Goal: Check status: Check status

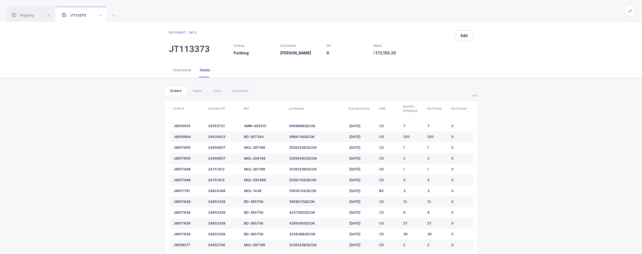
scroll to position [81, 0]
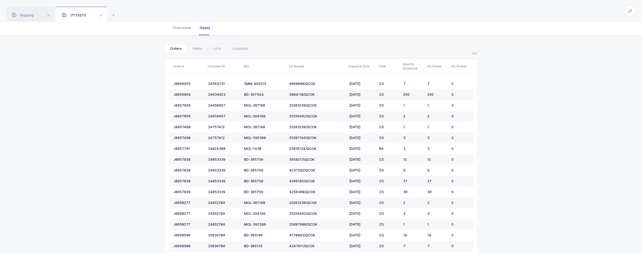
scroll to position [0, 0]
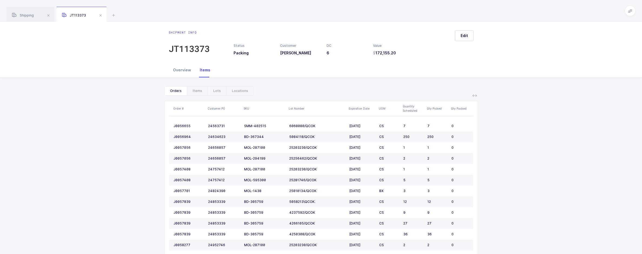
click at [183, 70] on div "Overview" at bounding box center [182, 70] width 27 height 15
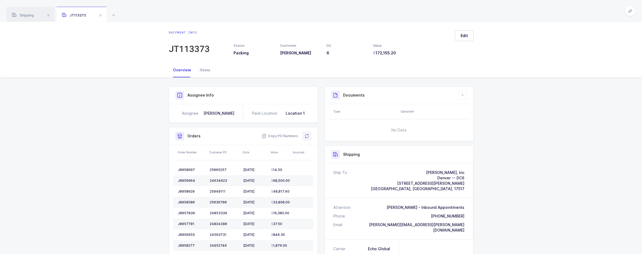
click at [308, 135] on icon at bounding box center [306, 136] width 4 height 4
click at [27, 20] on div "Shipping" at bounding box center [30, 14] width 48 height 15
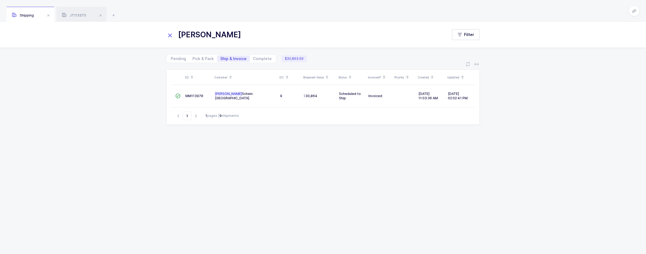
click at [171, 35] on icon at bounding box center [170, 36] width 8 height 8
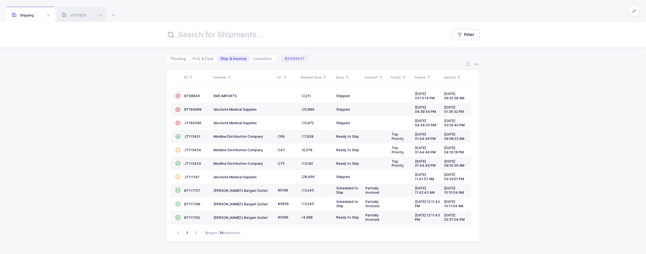
click at [110, 114] on div "ID Customer DC Shipment Value Status Invoiced? Priority Created Updated  BT980…" at bounding box center [323, 158] width 646 height 191
click at [76, 8] on div "JT113373" at bounding box center [81, 14] width 50 height 15
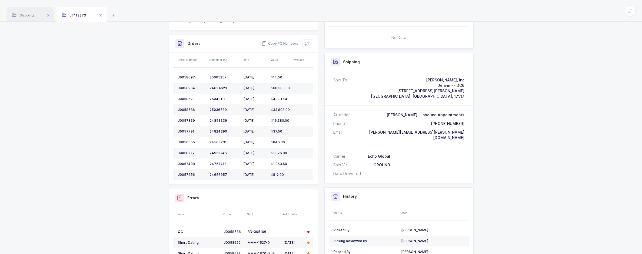
scroll to position [135, 0]
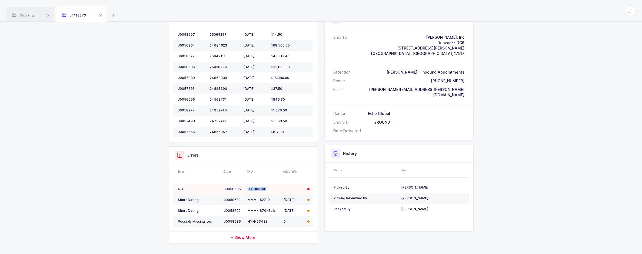
drag, startPoint x: 266, startPoint y: 189, endPoint x: 248, endPoint y: 190, distance: 18.1
click at [248, 190] on div "BD-305106" at bounding box center [263, 189] width 32 height 4
copy div "BD-305106"
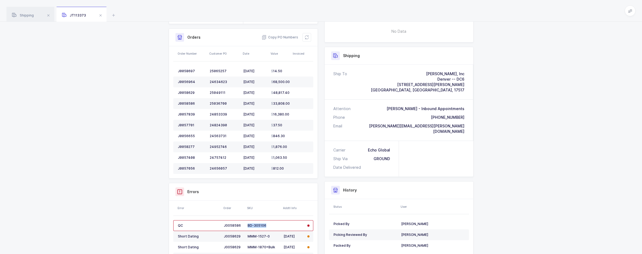
scroll to position [27, 0]
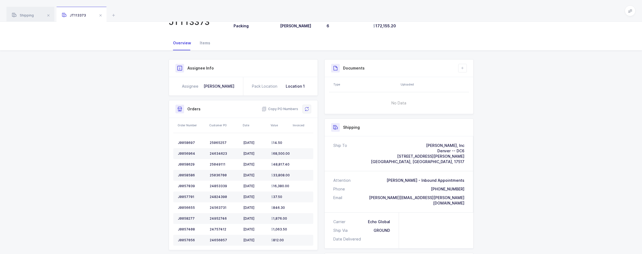
click at [304, 108] on button at bounding box center [306, 109] width 9 height 9
click at [38, 23] on div "Shipment info JT113373 Status Packing Customer [PERSON_NAME] DC 6 Value 172,155…" at bounding box center [321, 15] width 642 height 41
click at [36, 18] on div "Shipping" at bounding box center [30, 14] width 48 height 15
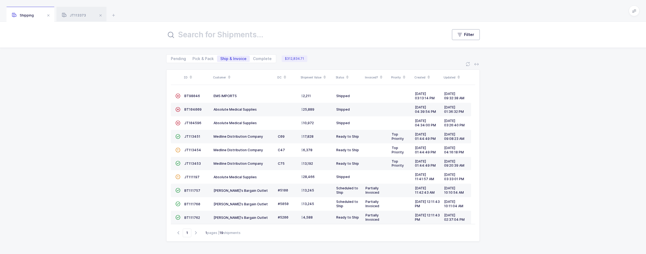
click at [471, 39] on button "Filter" at bounding box center [466, 34] width 28 height 11
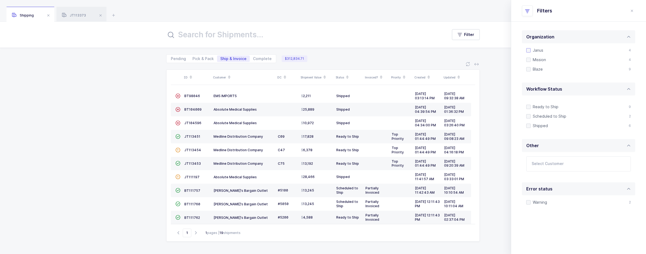
click at [529, 51] on span at bounding box center [528, 50] width 4 height 4
click at [530, 48] on input "Janus" at bounding box center [530, 48] width 0 height 0
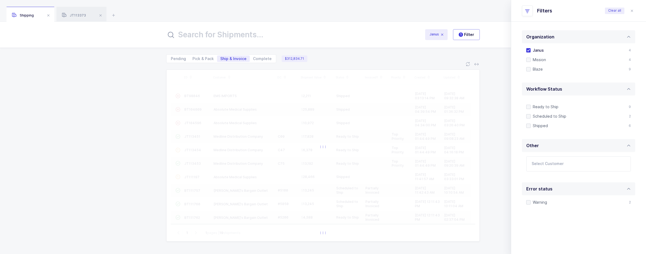
click at [495, 65] on div "ID Customer DC Shipment Value Status Invoiced? Priority Created Updated  BT980…" at bounding box center [323, 158] width 646 height 191
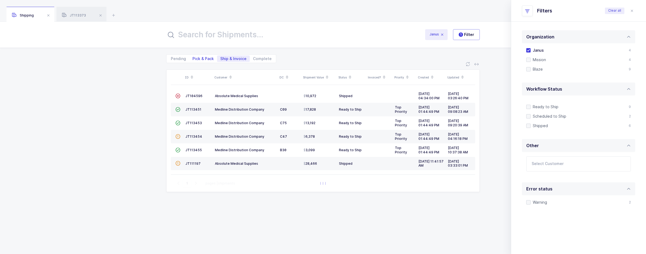
click at [206, 61] on span "Pick & Pack" at bounding box center [203, 58] width 28 height 6
click at [193, 59] on input "Pick & Pack" at bounding box center [191, 57] width 4 height 4
radio input "true"
radio input "false"
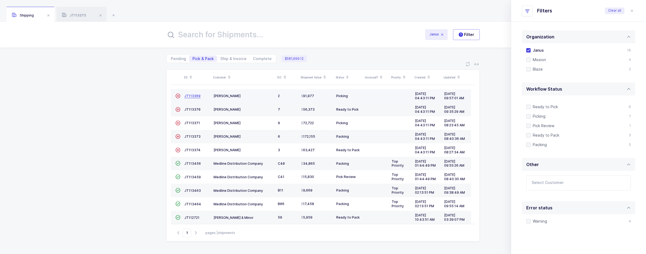
click at [192, 97] on span "JT113369" at bounding box center [192, 96] width 16 height 4
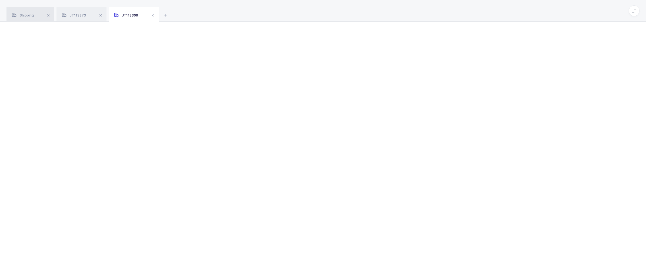
click at [34, 20] on div "Shipping" at bounding box center [30, 14] width 48 height 15
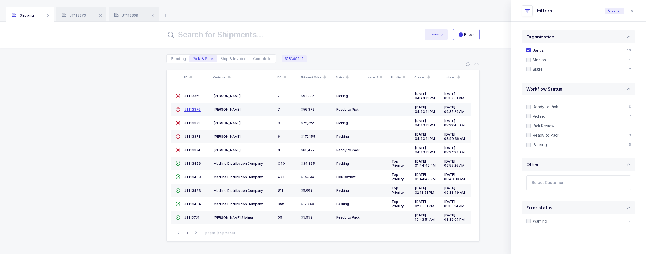
click at [191, 110] on span "JT113370" at bounding box center [192, 109] width 16 height 4
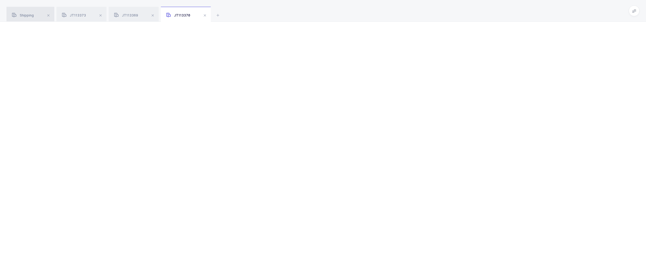
click at [28, 15] on span "Shipping" at bounding box center [23, 15] width 22 height 4
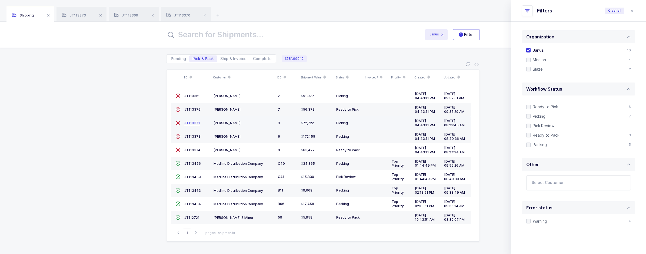
click at [194, 124] on span "JT113371" at bounding box center [192, 123] width 16 height 4
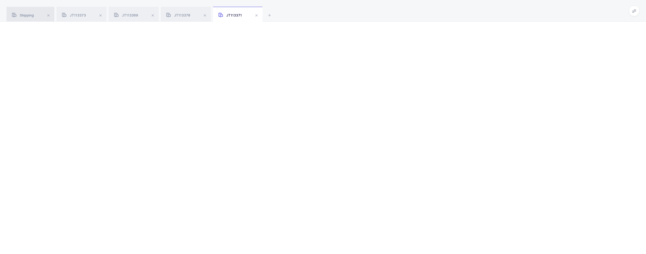
click at [30, 16] on span "Shipping" at bounding box center [23, 15] width 22 height 4
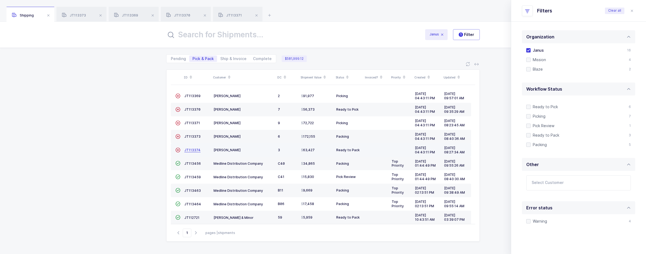
click at [194, 149] on span "JT113374" at bounding box center [192, 150] width 16 height 4
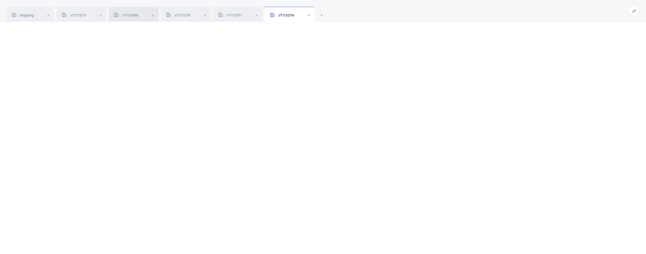
click at [118, 15] on icon at bounding box center [116, 15] width 5 height 5
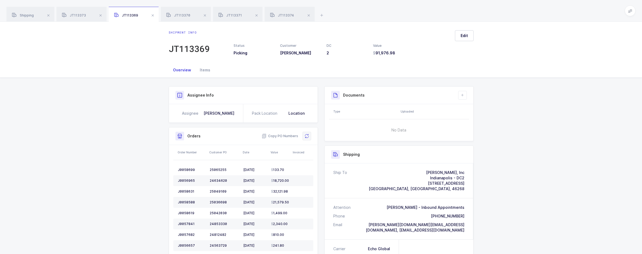
click at [308, 138] on icon at bounding box center [306, 136] width 4 height 4
click at [187, 15] on span "JT113370" at bounding box center [178, 15] width 24 height 4
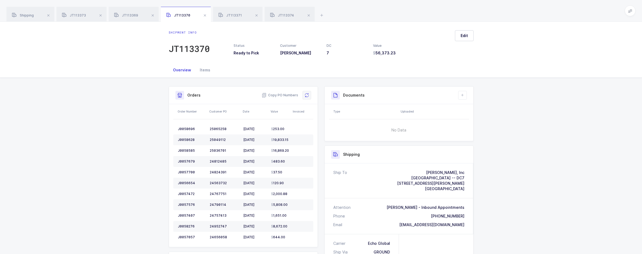
click at [304, 96] on button at bounding box center [306, 95] width 9 height 9
click at [240, 19] on div "JT113371" at bounding box center [237, 14] width 49 height 15
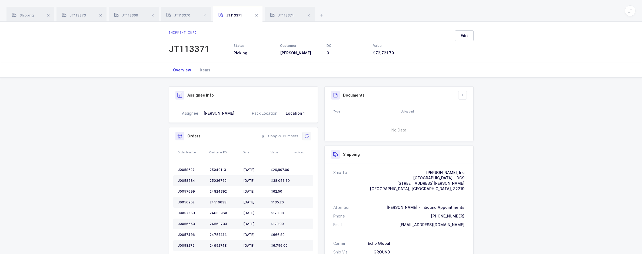
click at [309, 135] on icon at bounding box center [306, 136] width 4 height 4
click at [292, 10] on div "JT113374" at bounding box center [289, 14] width 50 height 15
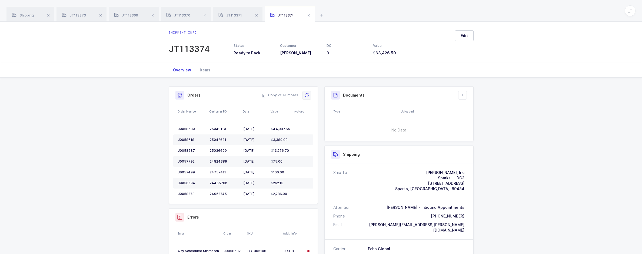
click at [305, 95] on icon at bounding box center [306, 95] width 4 height 4
click at [84, 19] on div "JT113373" at bounding box center [81, 14] width 50 height 15
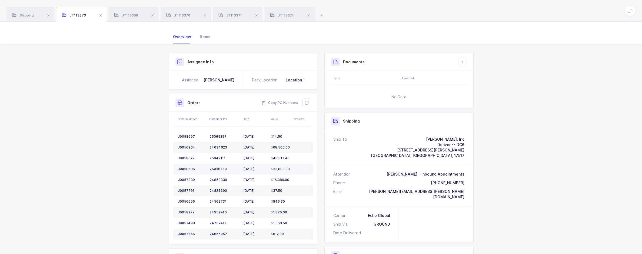
scroll to position [108, 0]
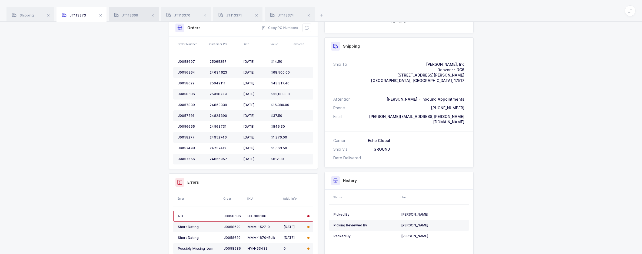
click at [136, 18] on div "JT113369" at bounding box center [134, 14] width 50 height 15
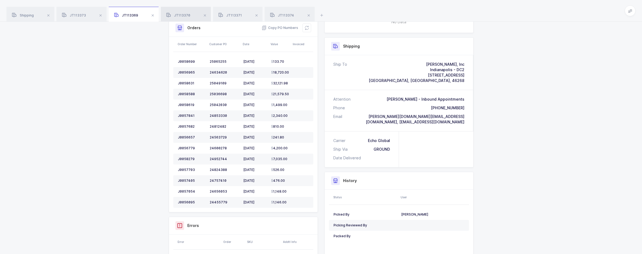
click at [179, 15] on span "JT113370" at bounding box center [178, 15] width 24 height 4
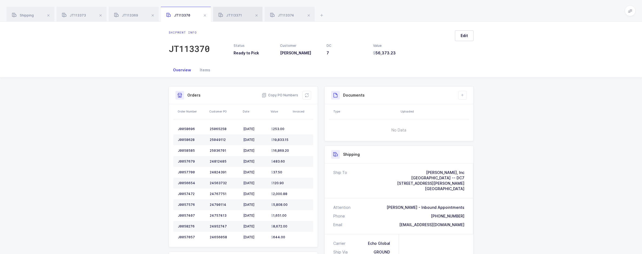
click at [241, 11] on div "JT113371" at bounding box center [237, 14] width 49 height 15
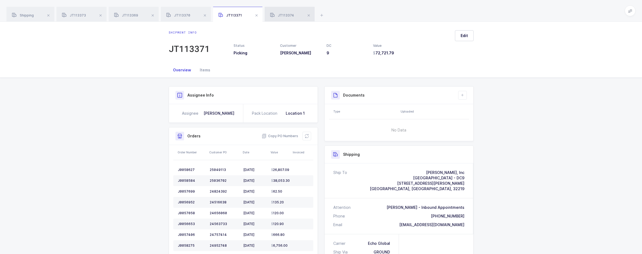
click at [290, 15] on span "JT113374" at bounding box center [282, 15] width 24 height 4
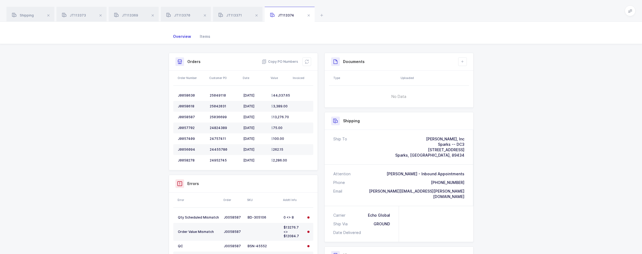
scroll to position [125, 0]
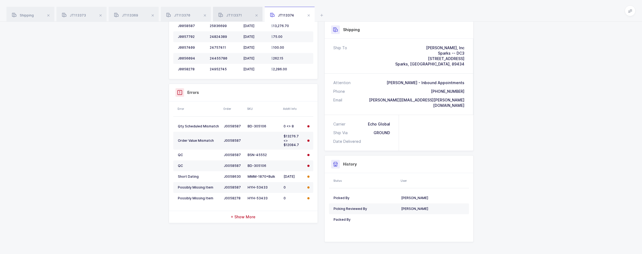
click at [226, 16] on span "JT113371" at bounding box center [230, 15] width 24 height 4
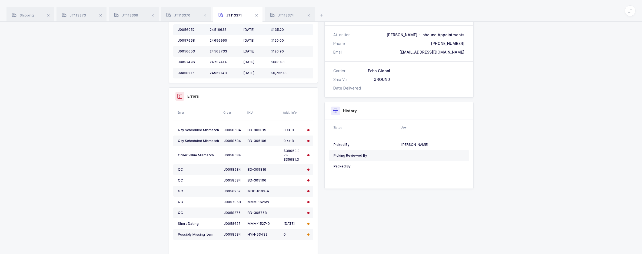
scroll to position [179, 0]
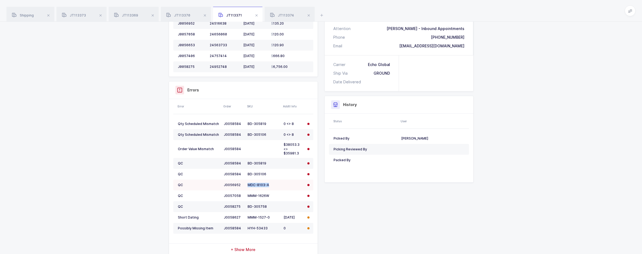
drag, startPoint x: 270, startPoint y: 184, endPoint x: 249, endPoint y: 184, distance: 21.6
click at [249, 184] on div "MDC-8103-A" at bounding box center [263, 185] width 32 height 4
copy div "MDC-8103-A"
click at [592, 97] on div "Shipment Info Shipment Number JT113371 Status Picking Customer [PERSON_NAME] DC…" at bounding box center [321, 110] width 642 height 422
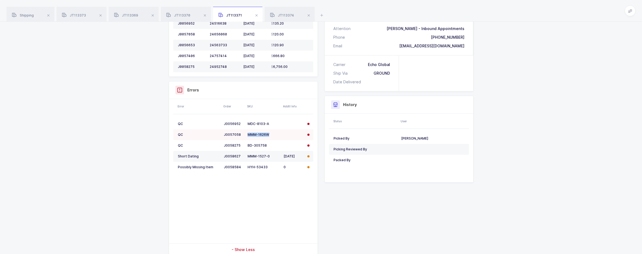
drag, startPoint x: 268, startPoint y: 136, endPoint x: 247, endPoint y: 136, distance: 20.8
click at [247, 136] on div "MMM-1626W" at bounding box center [263, 134] width 32 height 4
copy div "MMM-1626W"
drag, startPoint x: 266, startPoint y: 144, endPoint x: 243, endPoint y: 144, distance: 23.0
click at [243, 144] on tr "QC J0058275 BD-305758" at bounding box center [243, 145] width 140 height 11
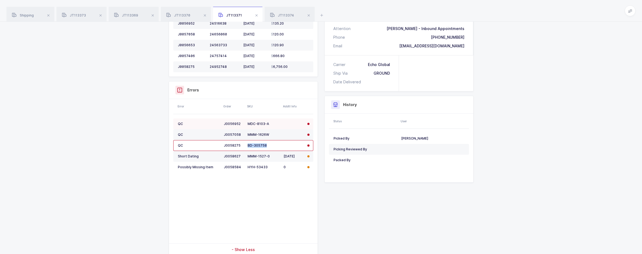
copy tr "BD-305758"
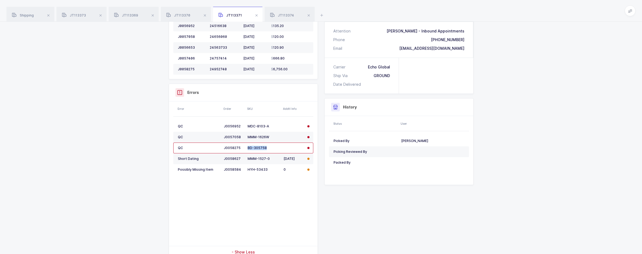
scroll to position [0, 0]
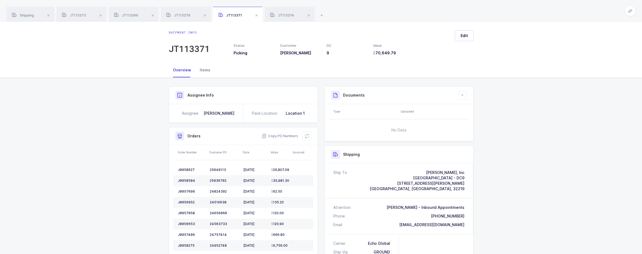
click at [207, 70] on div "Items" at bounding box center [204, 70] width 19 height 15
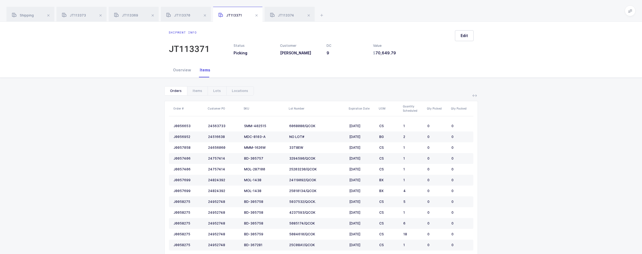
drag, startPoint x: 172, startPoint y: 71, endPoint x: 208, endPoint y: 70, distance: 36.5
click at [172, 71] on div "Overview" at bounding box center [182, 70] width 27 height 15
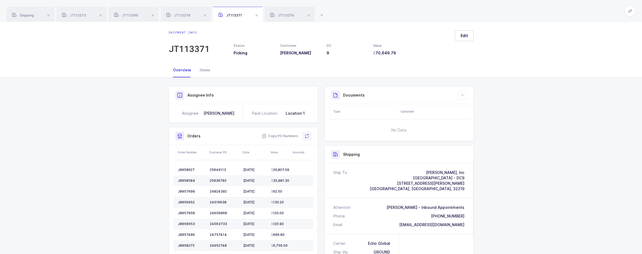
click at [309, 132] on button at bounding box center [306, 136] width 9 height 9
click at [288, 19] on div "JT113374" at bounding box center [289, 14] width 50 height 15
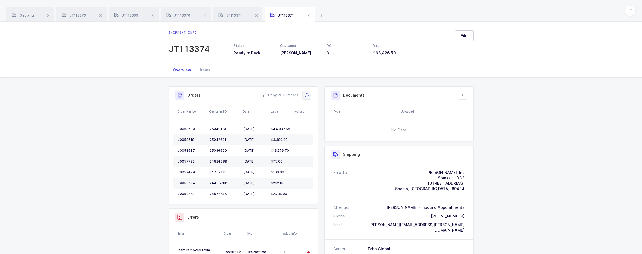
click at [305, 93] on icon at bounding box center [306, 95] width 4 height 4
click at [184, 10] on div "JT113370" at bounding box center [186, 14] width 50 height 15
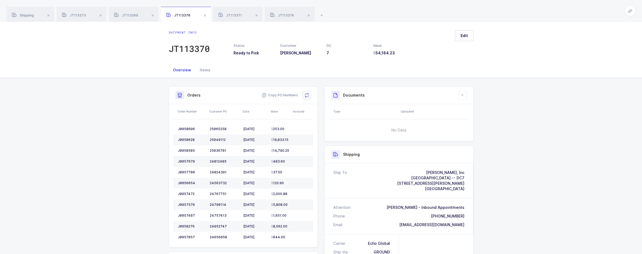
click at [304, 93] on icon at bounding box center [306, 95] width 4 height 4
click at [133, 15] on span "JT113369" at bounding box center [126, 15] width 24 height 4
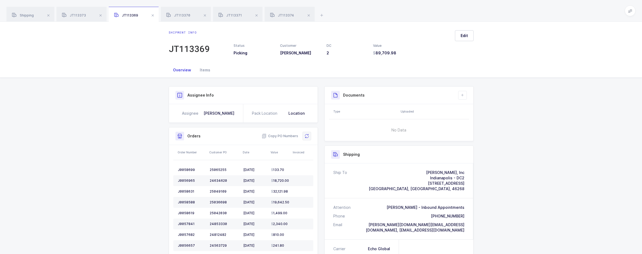
click at [309, 132] on button at bounding box center [306, 136] width 9 height 9
click at [81, 10] on div "JT113373" at bounding box center [81, 14] width 50 height 15
click at [305, 138] on icon at bounding box center [306, 135] width 5 height 5
click at [132, 20] on div "JT113369" at bounding box center [134, 14] width 50 height 15
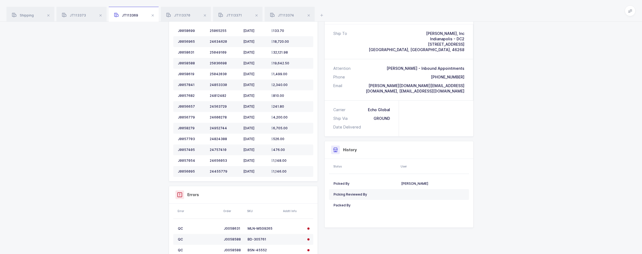
scroll to position [189, 0]
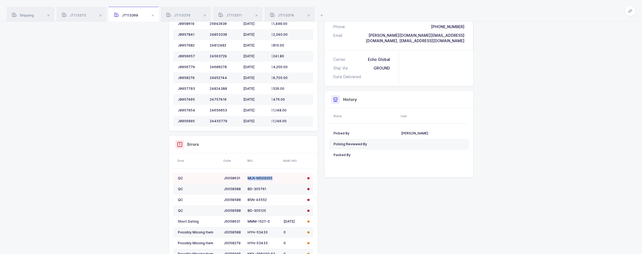
drag, startPoint x: 274, startPoint y: 177, endPoint x: 247, endPoint y: 177, distance: 27.3
click at [247, 177] on td "MLN-MSG9265" at bounding box center [263, 178] width 36 height 11
copy div "MLN-MSG9265"
drag, startPoint x: 263, startPoint y: 188, endPoint x: 245, endPoint y: 188, distance: 18.9
click at [245, 188] on tr "QC J0058588 BD-305761" at bounding box center [243, 188] width 140 height 11
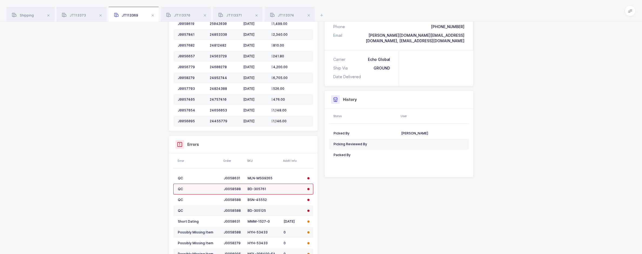
drag, startPoint x: 245, startPoint y: 188, endPoint x: 265, endPoint y: 192, distance: 21.1
click at [265, 192] on td "BD-305761" at bounding box center [263, 188] width 36 height 11
drag, startPoint x: 267, startPoint y: 189, endPoint x: 245, endPoint y: 189, distance: 22.7
click at [245, 189] on tr "QC J0058588 BD-305761" at bounding box center [243, 188] width 140 height 11
copy tr "BD-305761"
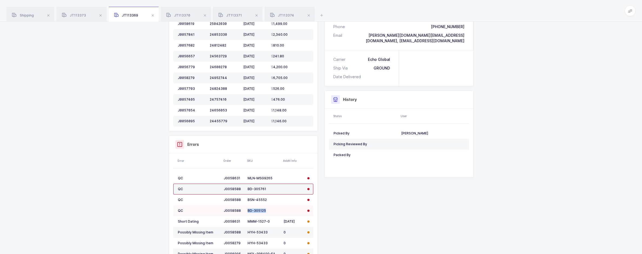
drag, startPoint x: 266, startPoint y: 212, endPoint x: 247, endPoint y: 212, distance: 18.9
click at [247, 212] on div "BD-305125" at bounding box center [263, 210] width 32 height 4
copy div "BD-305125"
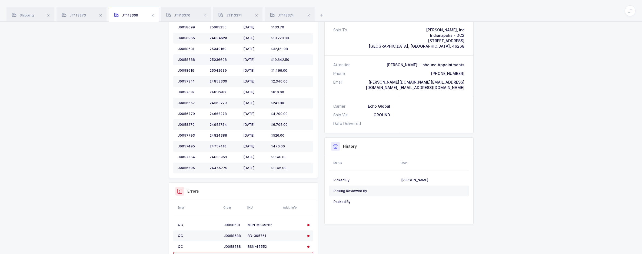
scroll to position [54, 0]
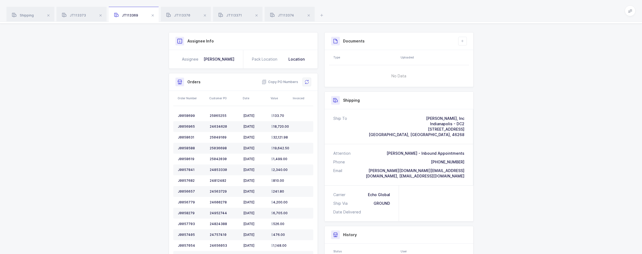
click at [306, 82] on icon at bounding box center [306, 82] width 4 height 4
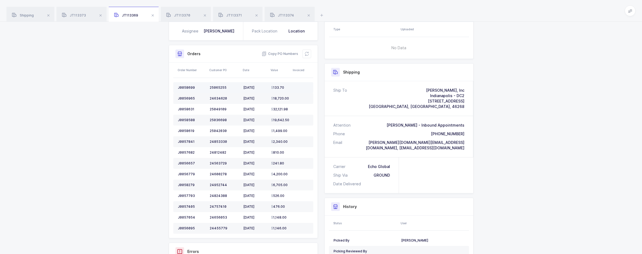
scroll to position [81, 0]
click at [185, 12] on div "JT113370" at bounding box center [186, 14] width 50 height 15
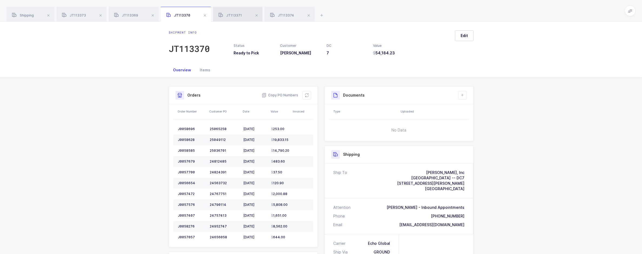
click at [221, 16] on icon at bounding box center [220, 15] width 5 height 5
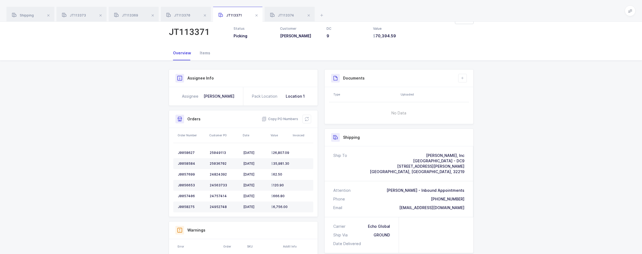
drag, startPoint x: 279, startPoint y: 18, endPoint x: 283, endPoint y: 25, distance: 7.7
click at [279, 18] on div "JT113374" at bounding box center [289, 14] width 50 height 15
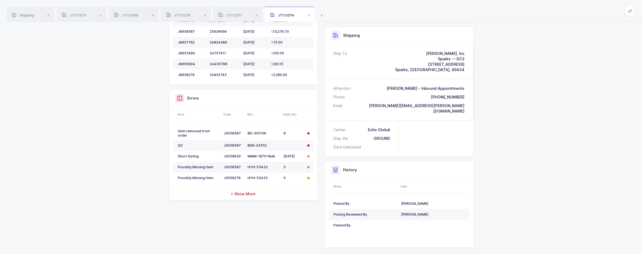
scroll to position [125, 0]
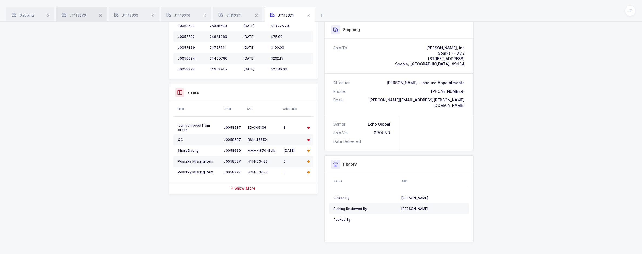
click at [82, 16] on span "JT113373" at bounding box center [74, 15] width 24 height 4
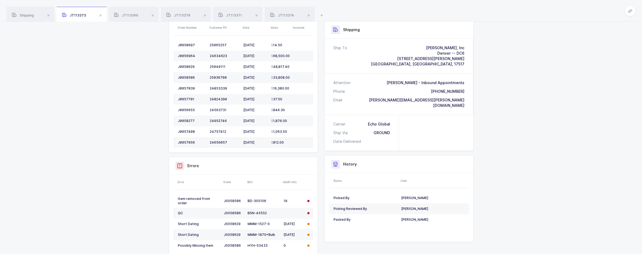
click at [603, 128] on div "Shipment Info Shipment Number JT113373 Status Packing Customer [PERSON_NAME] DC…" at bounding box center [321, 143] width 642 height 380
click at [539, 138] on div "Shipment Info Shipment Number JT113373 Status Packing Customer [PERSON_NAME] DC…" at bounding box center [321, 143] width 642 height 380
